Goal: Task Accomplishment & Management: Complete application form

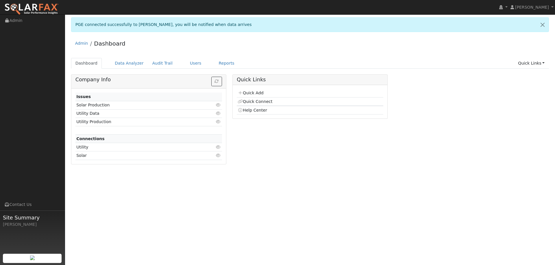
click at [256, 90] on td "Quick Add" at bounding box center [310, 93] width 146 height 8
click at [259, 95] on link "Quick Add" at bounding box center [250, 93] width 26 height 5
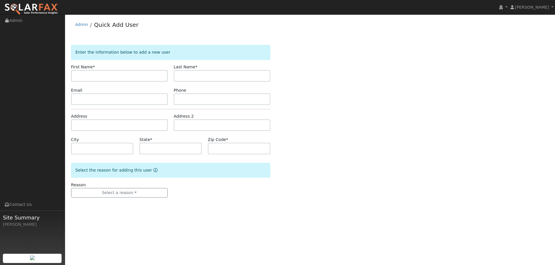
click at [125, 71] on input "text" at bounding box center [119, 76] width 96 height 12
type input "[PERSON_NAME]"
click at [181, 74] on input "text" at bounding box center [222, 76] width 96 height 12
type input "Coffman"
click at [155, 101] on input "text" at bounding box center [119, 100] width 96 height 12
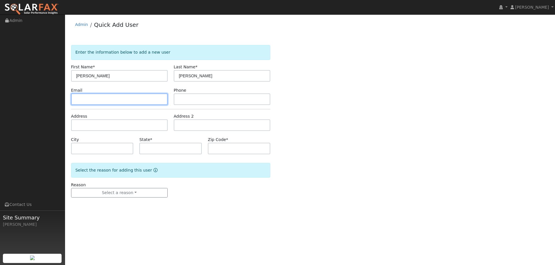
click at [90, 95] on input "text" at bounding box center [119, 100] width 96 height 12
paste input "cr250bronco@sbcglobal.net"
type input "cr250bronco@sbcglobal.net"
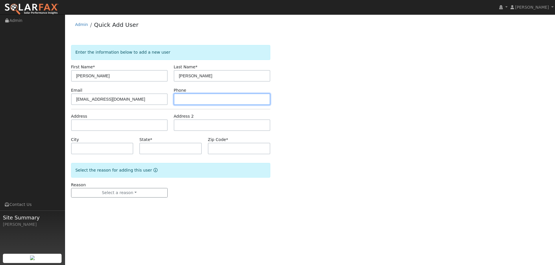
paste input "(707) 592-0388"
click at [243, 101] on input "(707) 592-0388" at bounding box center [222, 100] width 96 height 12
type input "(707) 592-0388"
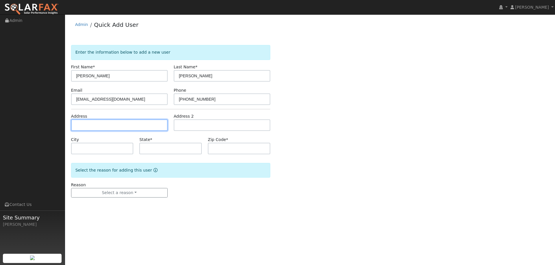
click at [127, 129] on input "text" at bounding box center [119, 126] width 96 height 12
paste input "5245 Conley Lane"
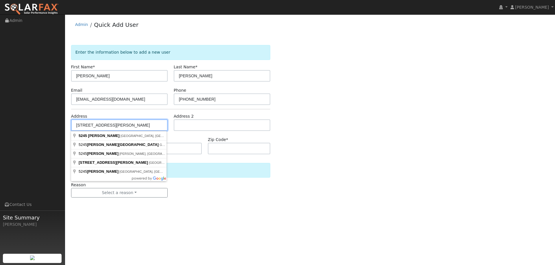
type input "5245 Conley Lane"
type input "Fairfield"
type input "CA"
type input "94533"
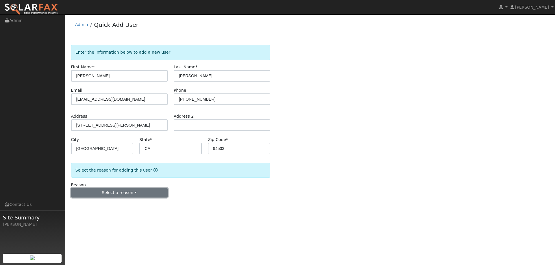
click at [136, 197] on button "Select a reason" at bounding box center [119, 193] width 96 height 10
click at [106, 204] on link "New lead" at bounding box center [103, 205] width 64 height 8
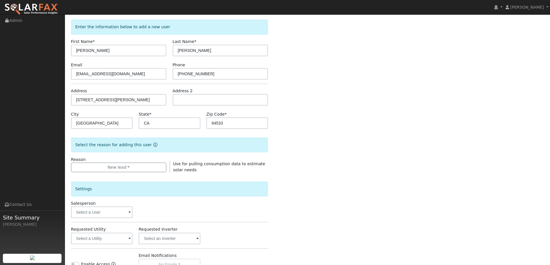
scroll to position [109, 0]
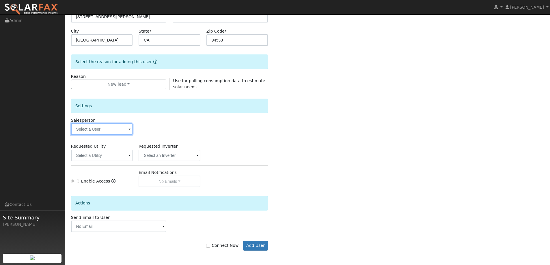
click at [111, 127] on input "text" at bounding box center [102, 130] width 62 height 12
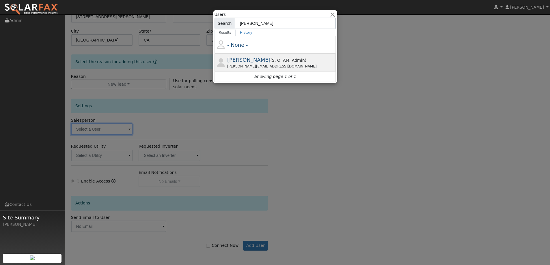
type input "Ian"
click at [289, 58] on span ", AM" at bounding box center [297, 60] width 16 height 5
type input "Ian Finger"
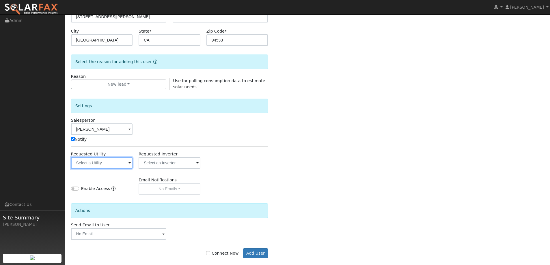
click at [111, 162] on input "text" at bounding box center [102, 163] width 62 height 12
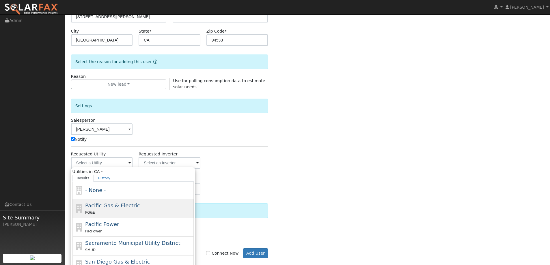
click at [120, 212] on div "PG&E" at bounding box center [138, 213] width 107 height 6
type input "Pacific Gas & Electric"
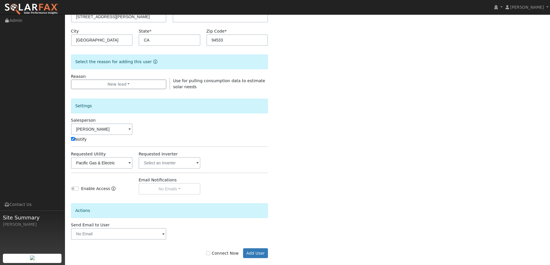
click at [217, 254] on label "Connect Now" at bounding box center [222, 254] width 32 height 6
click at [210, 254] on input "Connect Now" at bounding box center [208, 254] width 4 height 4
checkbox input "true"
click at [259, 255] on button "Add User" at bounding box center [255, 254] width 25 height 10
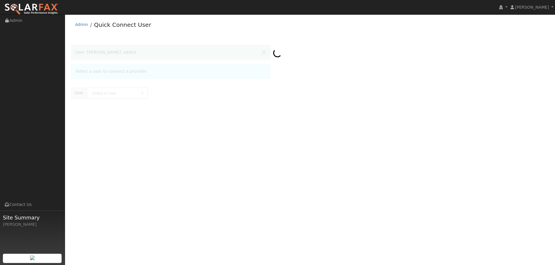
type input "[PERSON_NAME]"
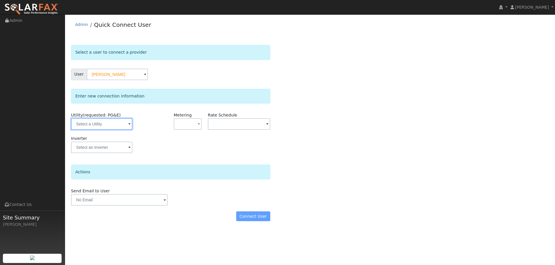
click at [90, 124] on input "text" at bounding box center [101, 124] width 61 height 12
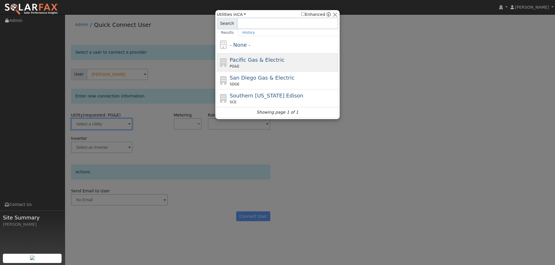
click at [261, 64] on div "PG&E" at bounding box center [283, 66] width 107 height 5
type input "PG&E"
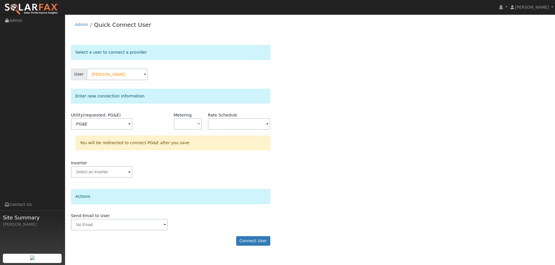
click at [255, 233] on form "Select a user to connect a provider User Jason Coffman Account Default Account …" at bounding box center [170, 148] width 199 height 207
click at [252, 241] on button "Connect User" at bounding box center [253, 242] width 34 height 10
